Goal: Find specific page/section: Find specific page/section

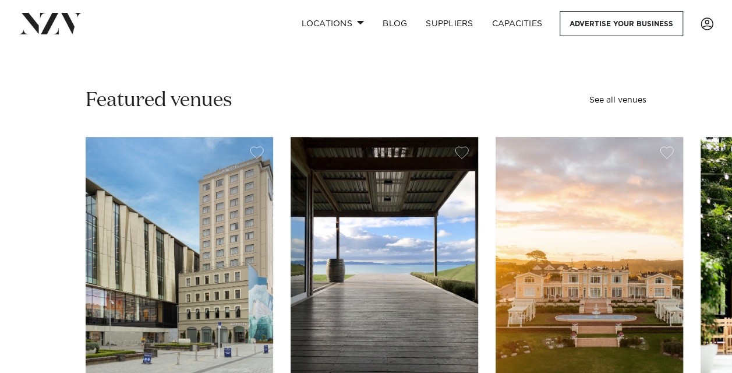
scroll to position [298, 0]
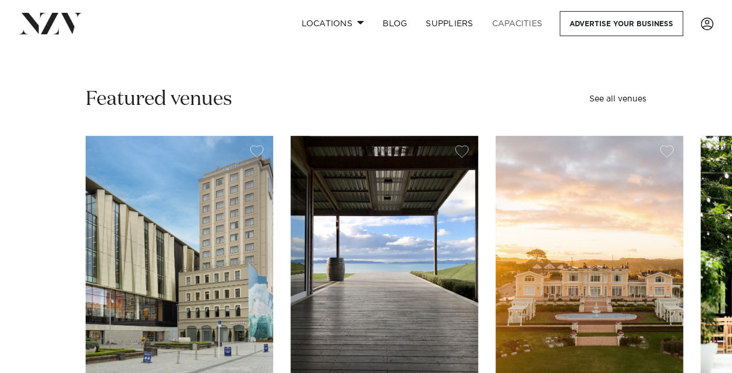
click at [516, 23] on link "Capacities" at bounding box center [517, 23] width 69 height 25
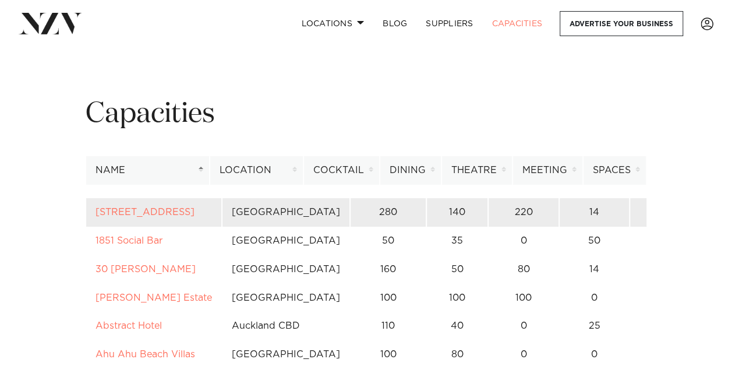
click at [350, 210] on td "280" at bounding box center [388, 212] width 76 height 29
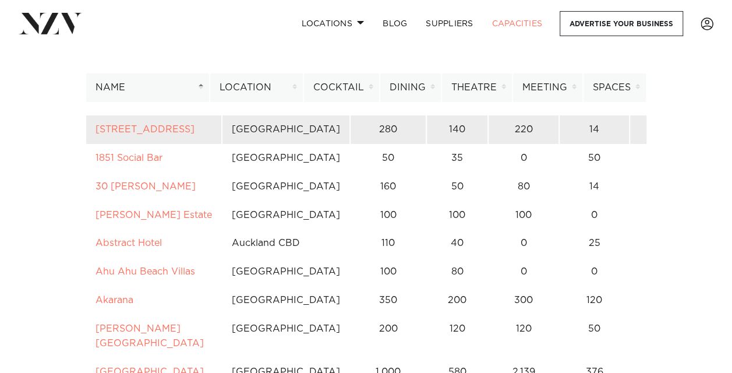
scroll to position [84, 0]
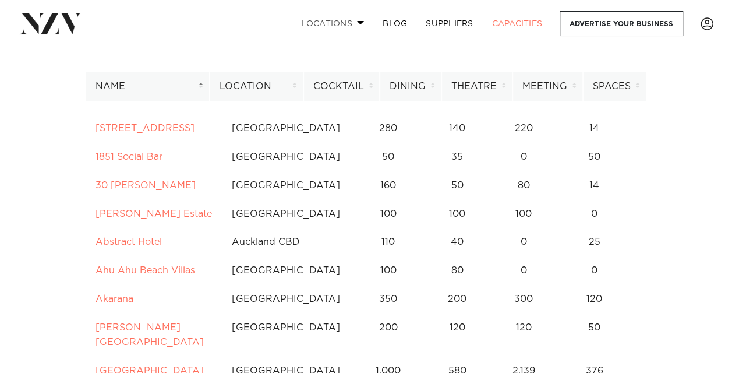
click at [359, 23] on span at bounding box center [361, 22] width 8 height 4
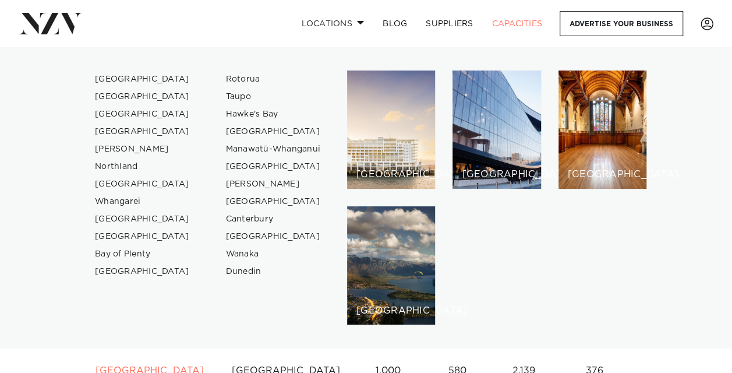
click at [538, 23] on link "Capacities" at bounding box center [517, 23] width 69 height 25
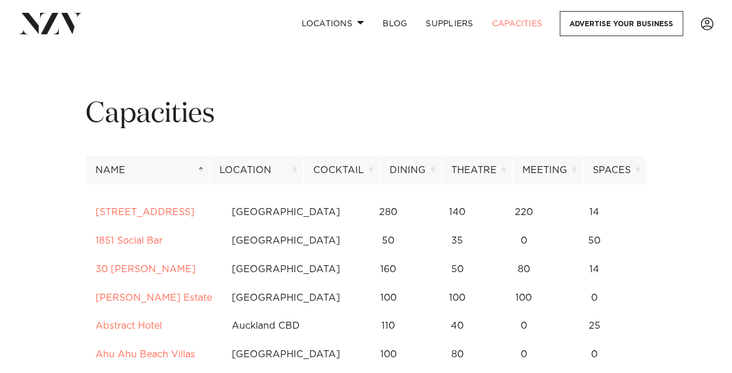
click at [298, 165] on th "Location" at bounding box center [257, 170] width 94 height 29
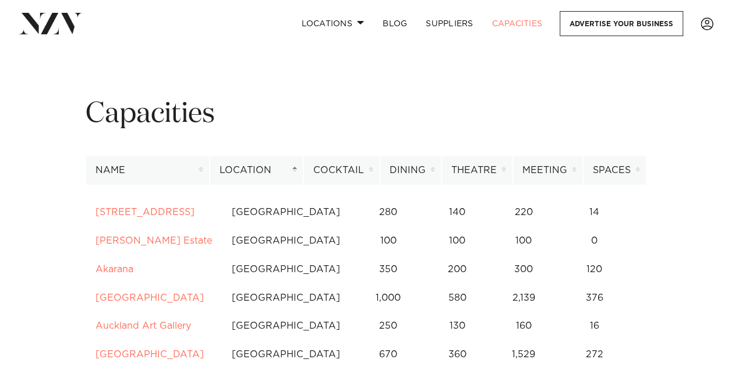
click at [375, 170] on th "Cocktail" at bounding box center [342, 170] width 76 height 29
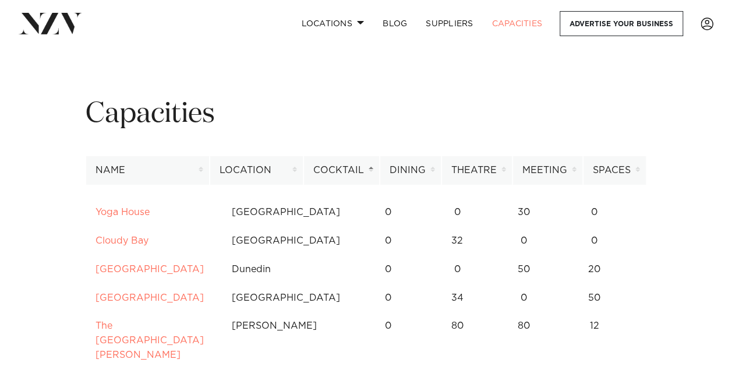
click at [375, 168] on th "Cocktail" at bounding box center [342, 170] width 76 height 29
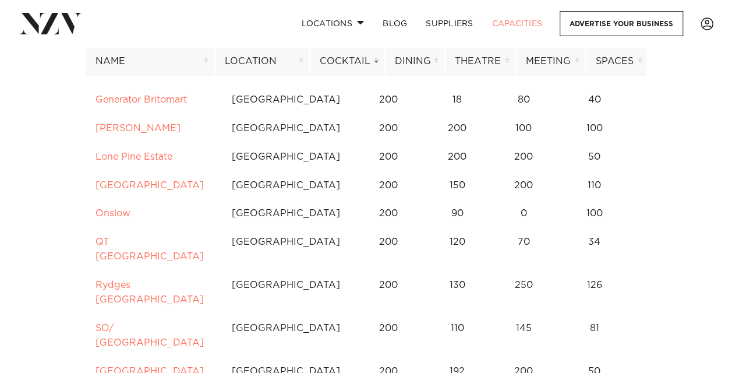
scroll to position [4449, 0]
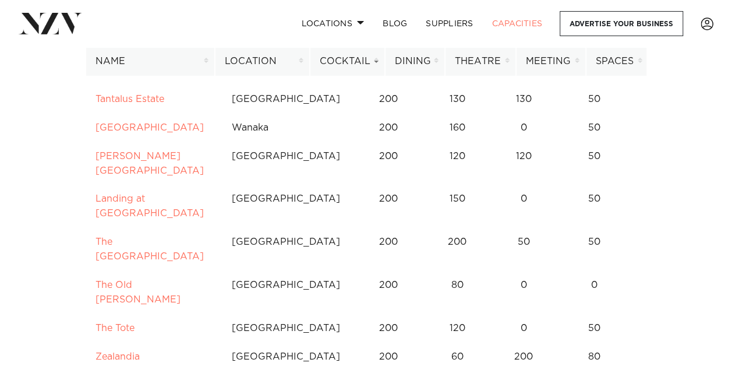
scroll to position [5490, 0]
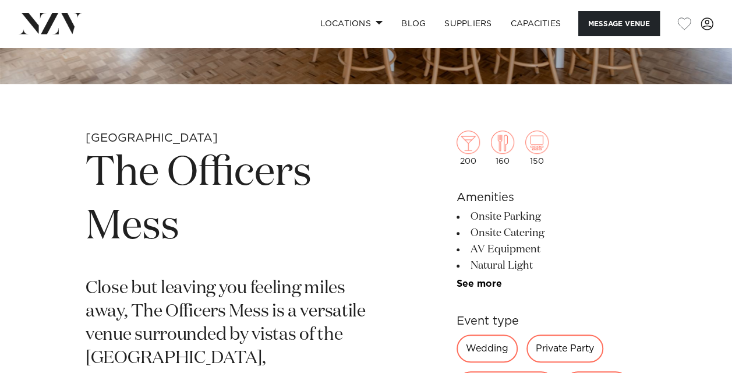
scroll to position [309, 0]
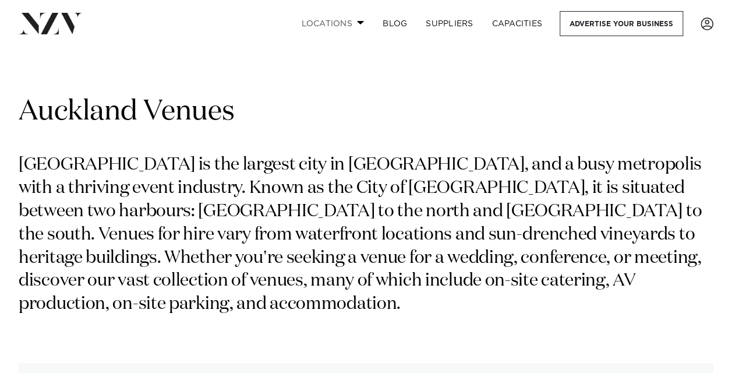
click at [355, 23] on link "Locations" at bounding box center [333, 23] width 82 height 25
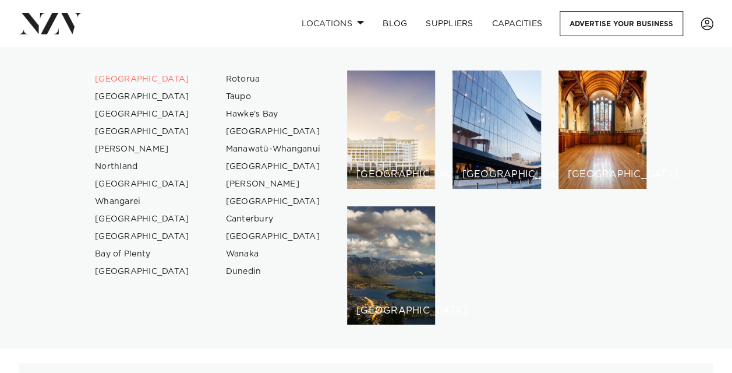
click at [127, 78] on link "[GEOGRAPHIC_DATA]" at bounding box center [143, 78] width 114 height 17
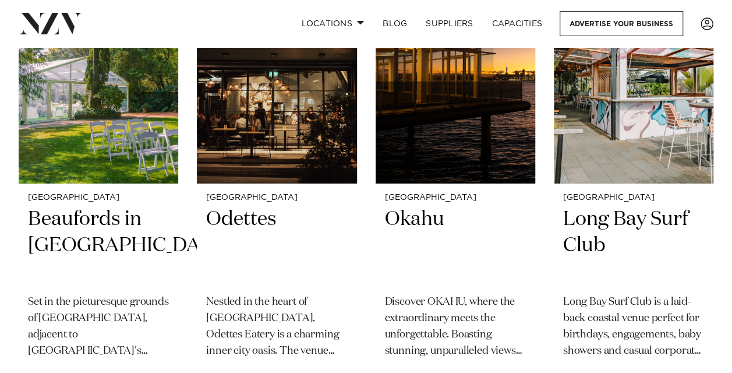
scroll to position [12721, 0]
